Goal: Information Seeking & Learning: Check status

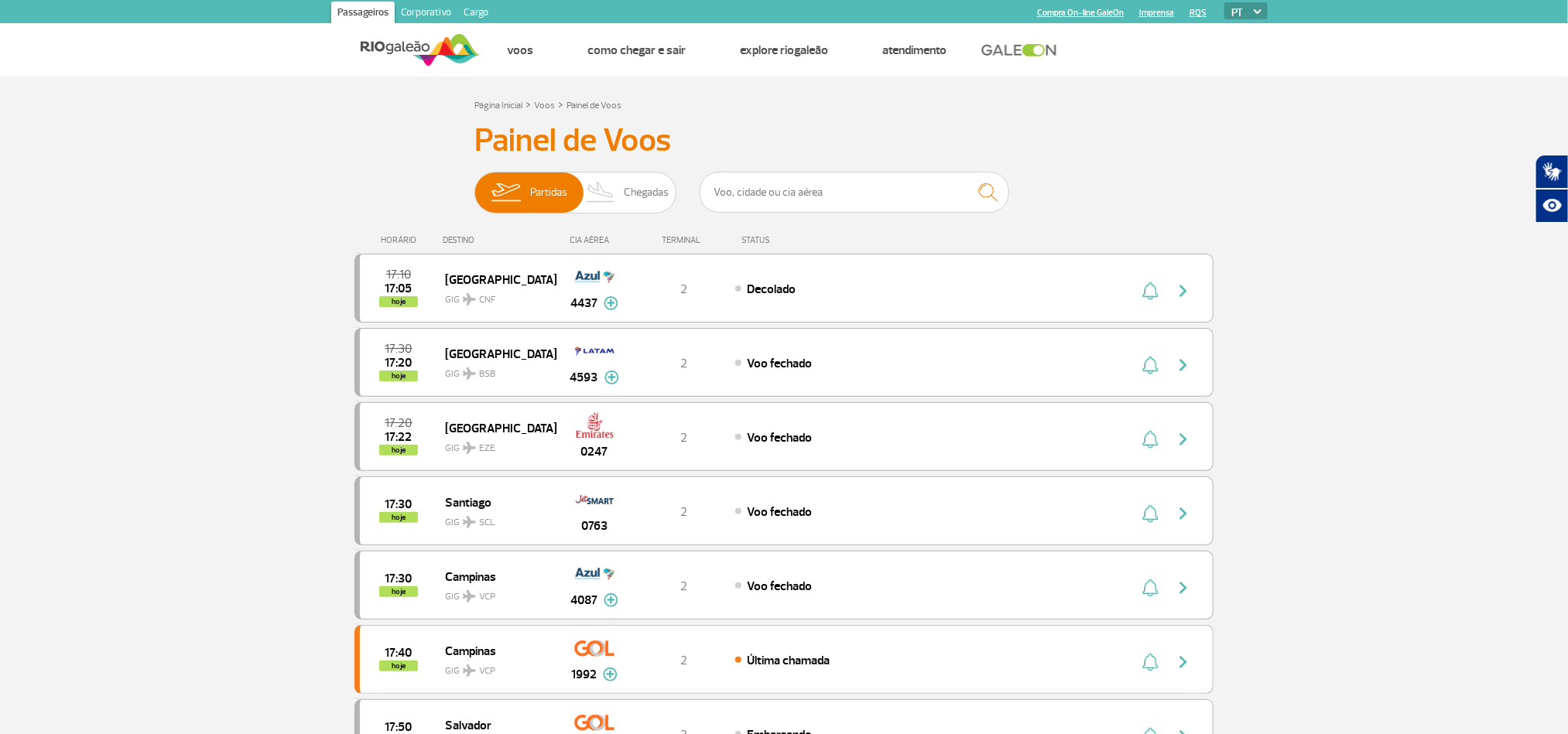
click at [44, 73] on header "Passageiros Corporativo Cargo Compra On-line GaleOn Imprensa RQS PT ENG ESP Pág…" at bounding box center [784, 38] width 1568 height 77
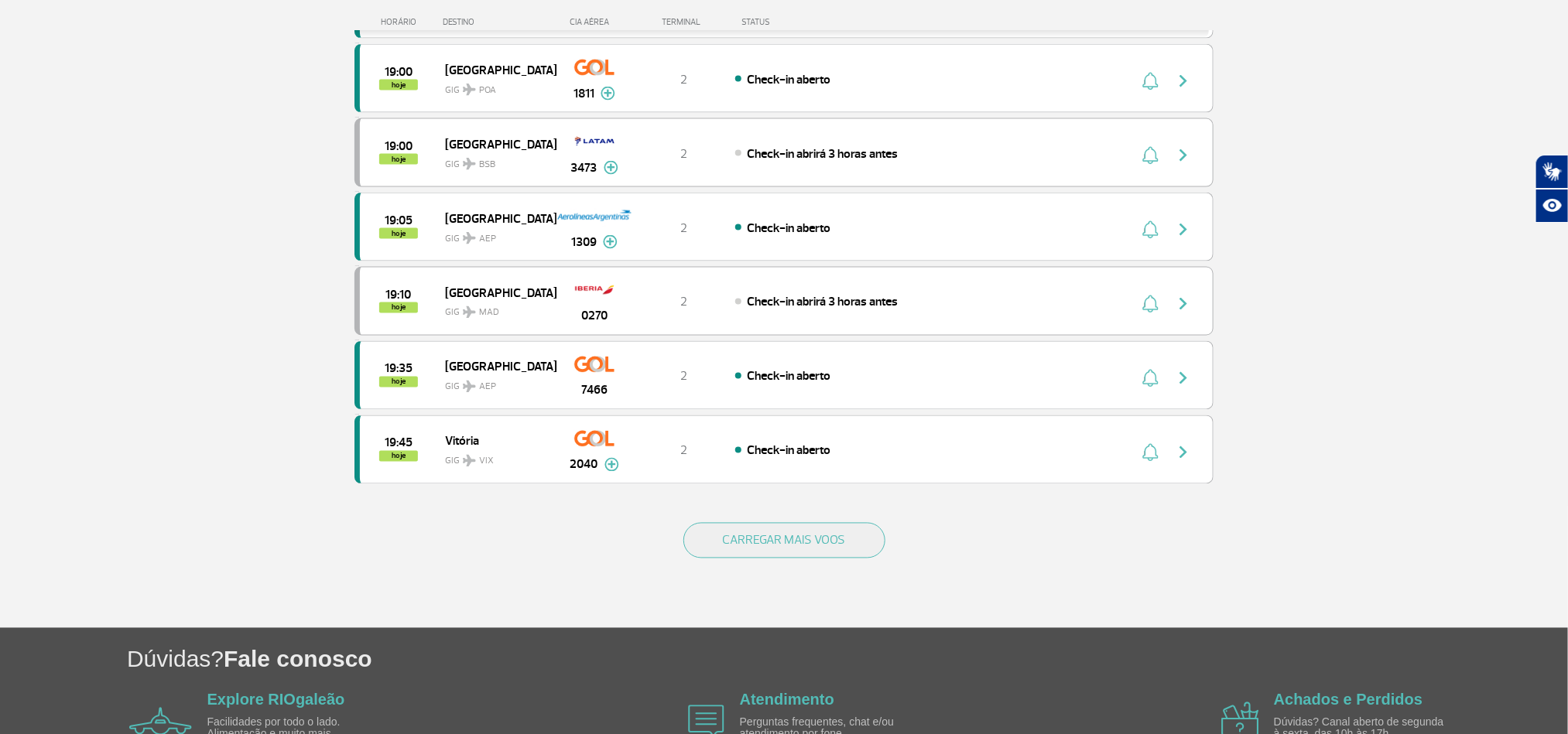
scroll to position [1277, 0]
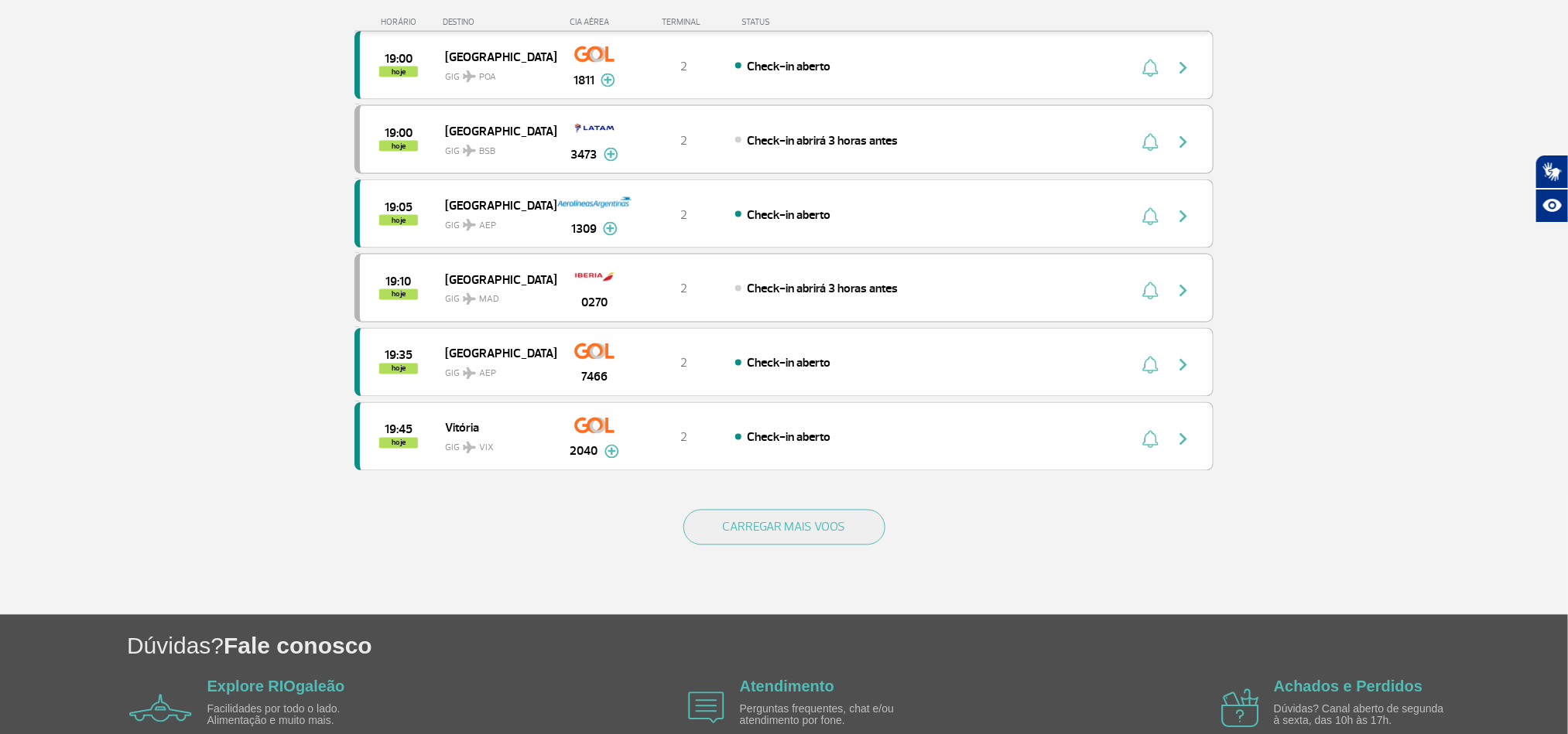
click at [734, 539] on div "CARREGAR MAIS VOOS" at bounding box center [784, 552] width 859 height 124
click at [744, 546] on button "CARREGAR MAIS VOOS" at bounding box center [784, 528] width 202 height 36
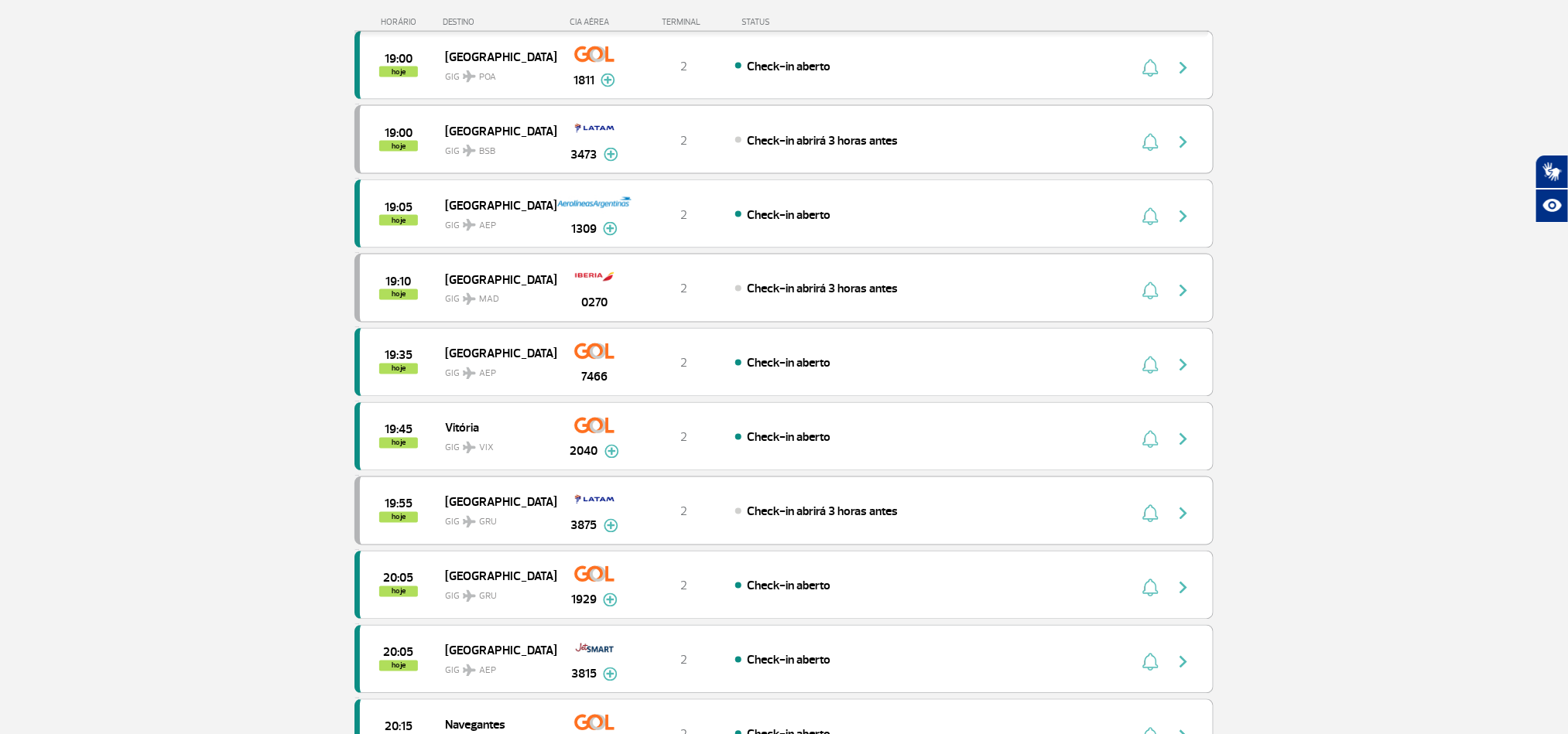
click at [119, 343] on section "Página Inicial > Voos > Painel de Voos Painel de Voos Partidas Chegadas 17:10 1…" at bounding box center [784, 450] width 1568 height 3301
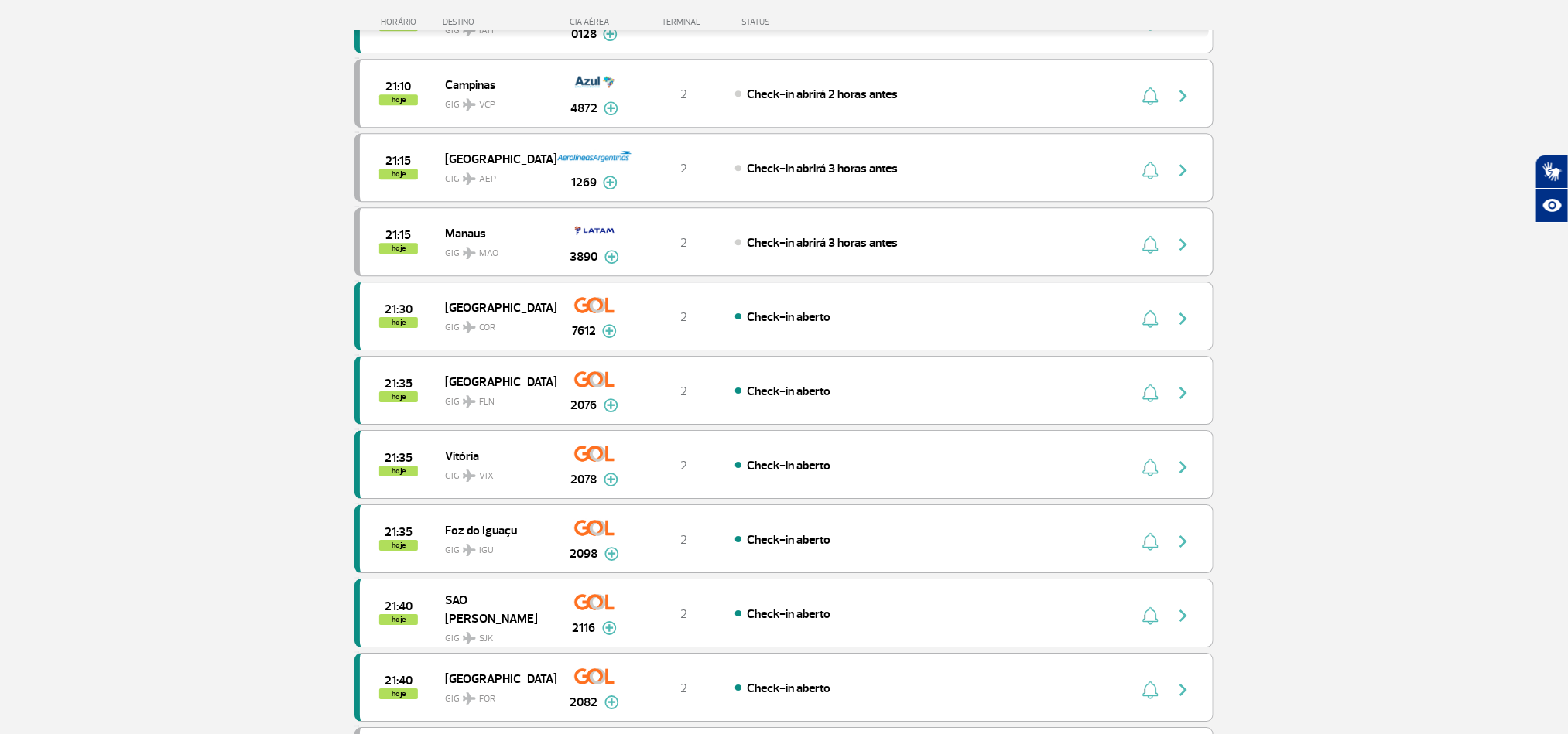
scroll to position [2786, 0]
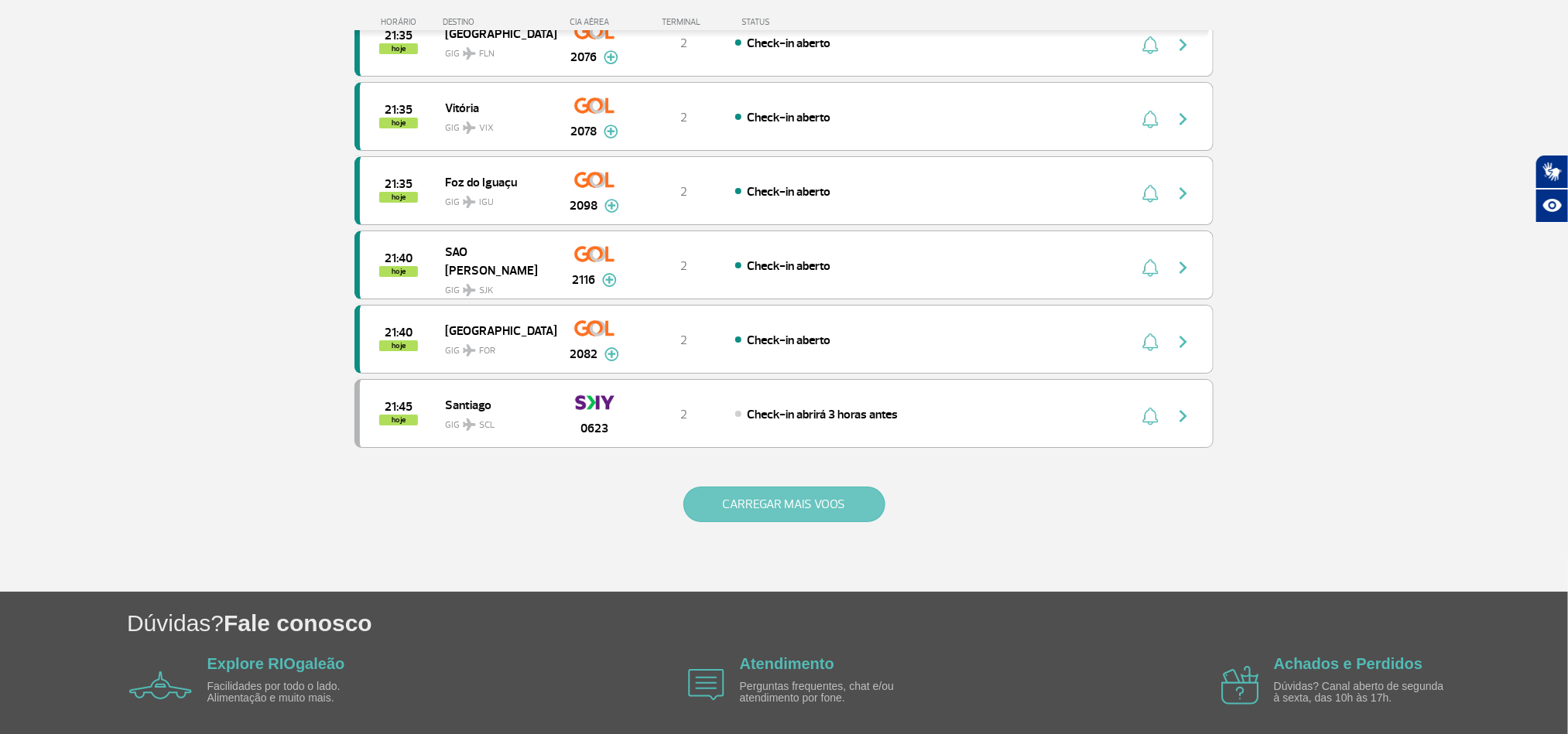
click at [748, 522] on button "CARREGAR MAIS VOOS" at bounding box center [784, 504] width 202 height 36
